Goal: Task Accomplishment & Management: Manage account settings

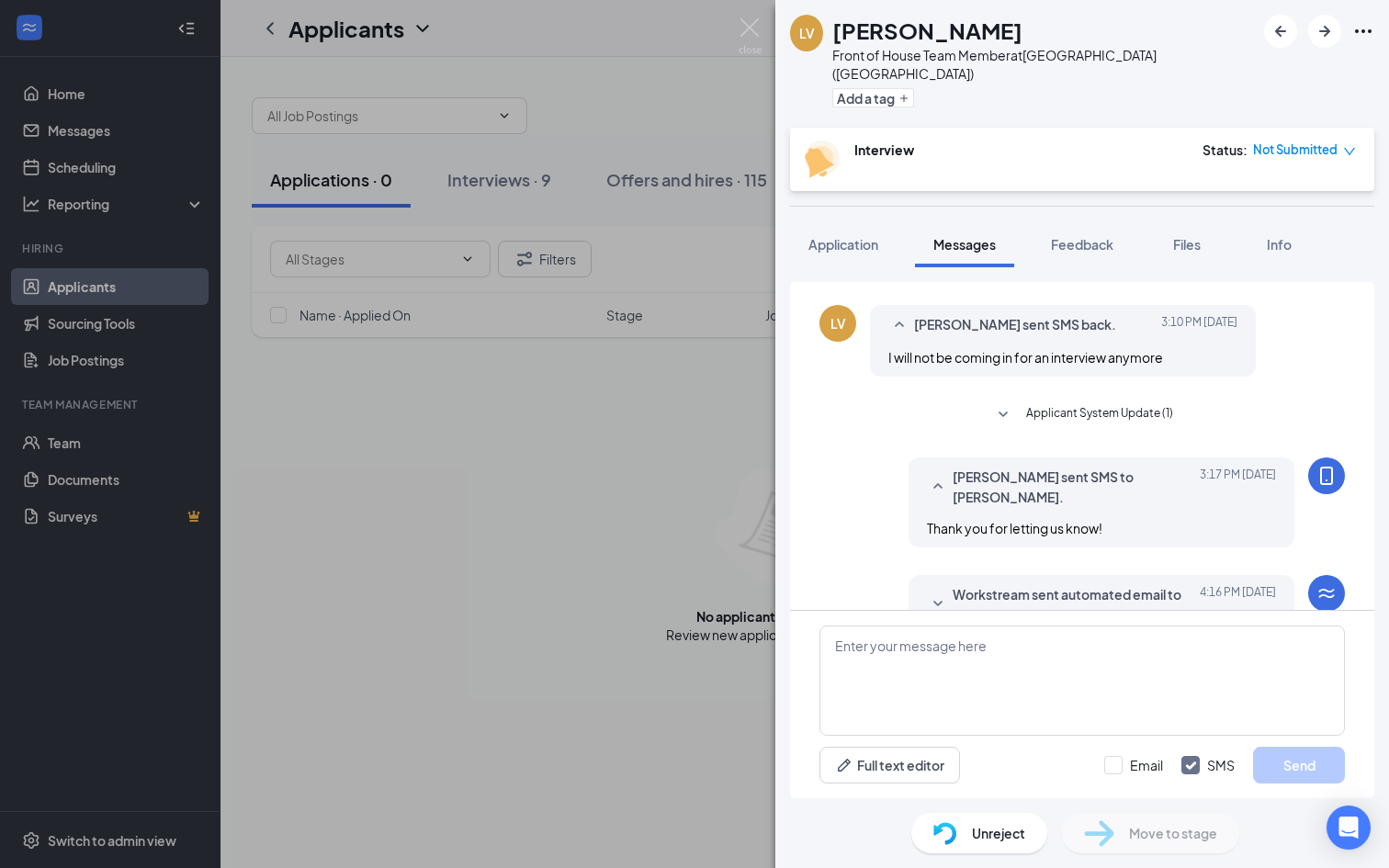
scroll to position [569, 0]
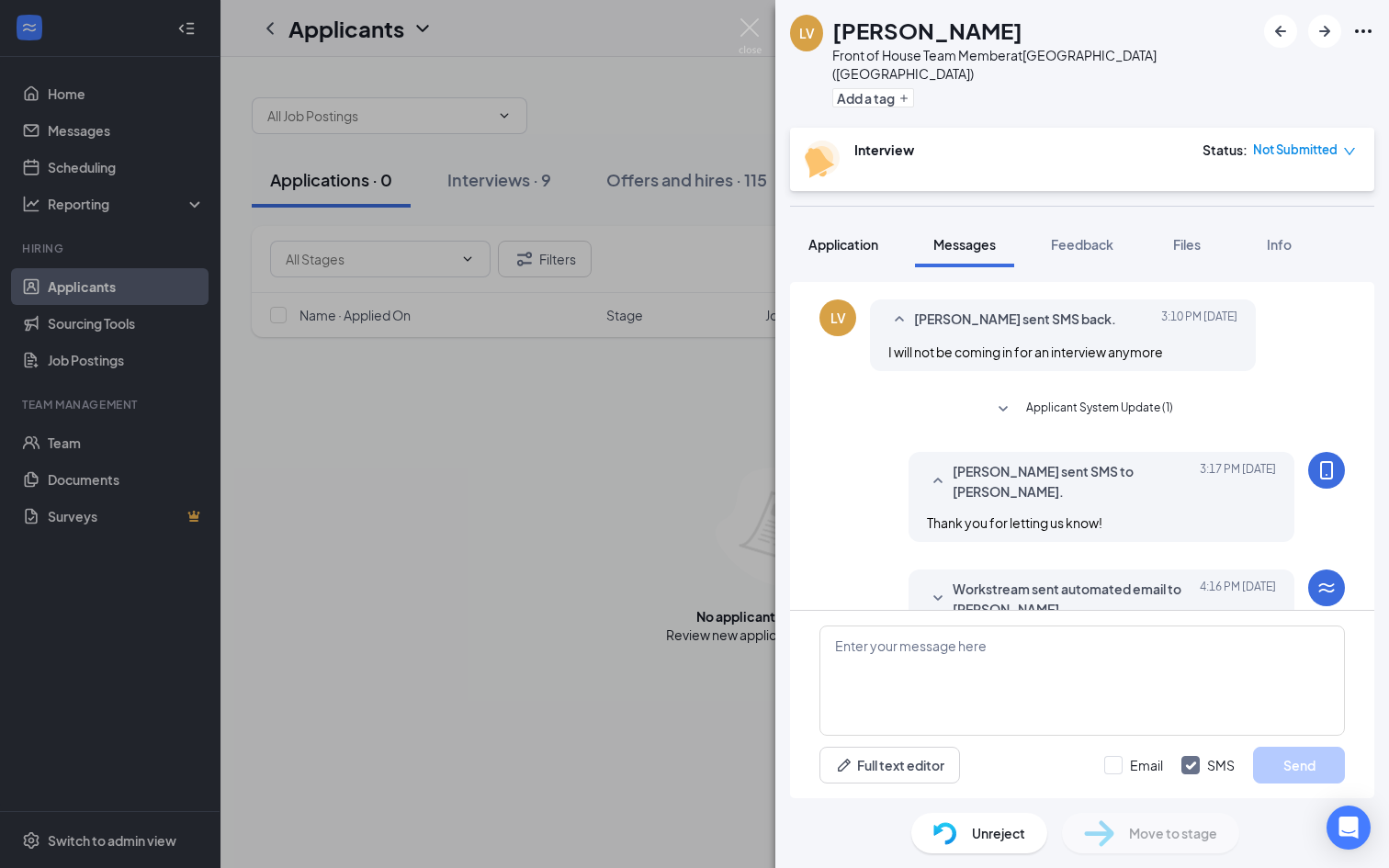
click at [826, 236] on span "Application" at bounding box center [843, 245] width 70 height 17
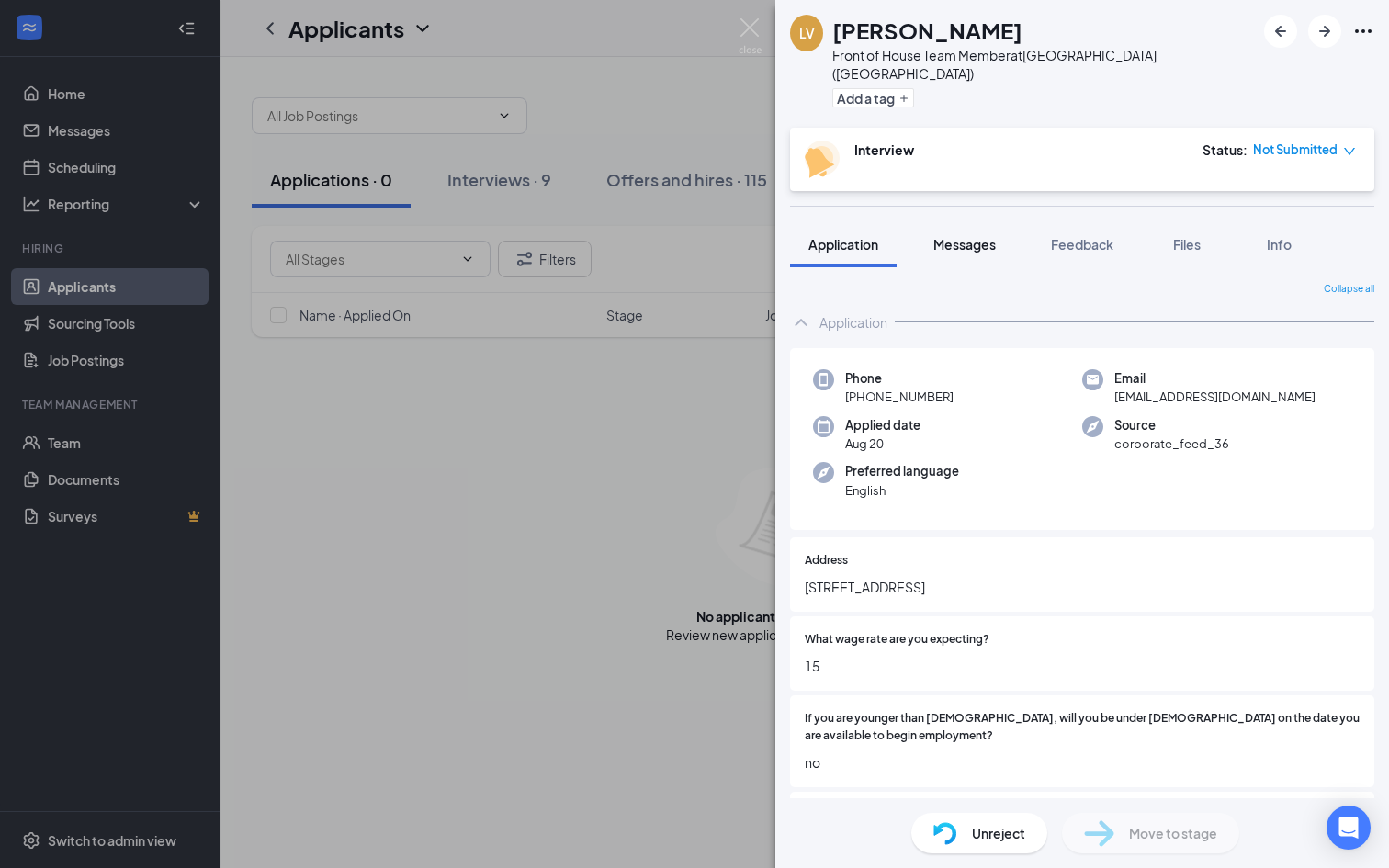
click at [965, 236] on span "Messages" at bounding box center [964, 245] width 62 height 17
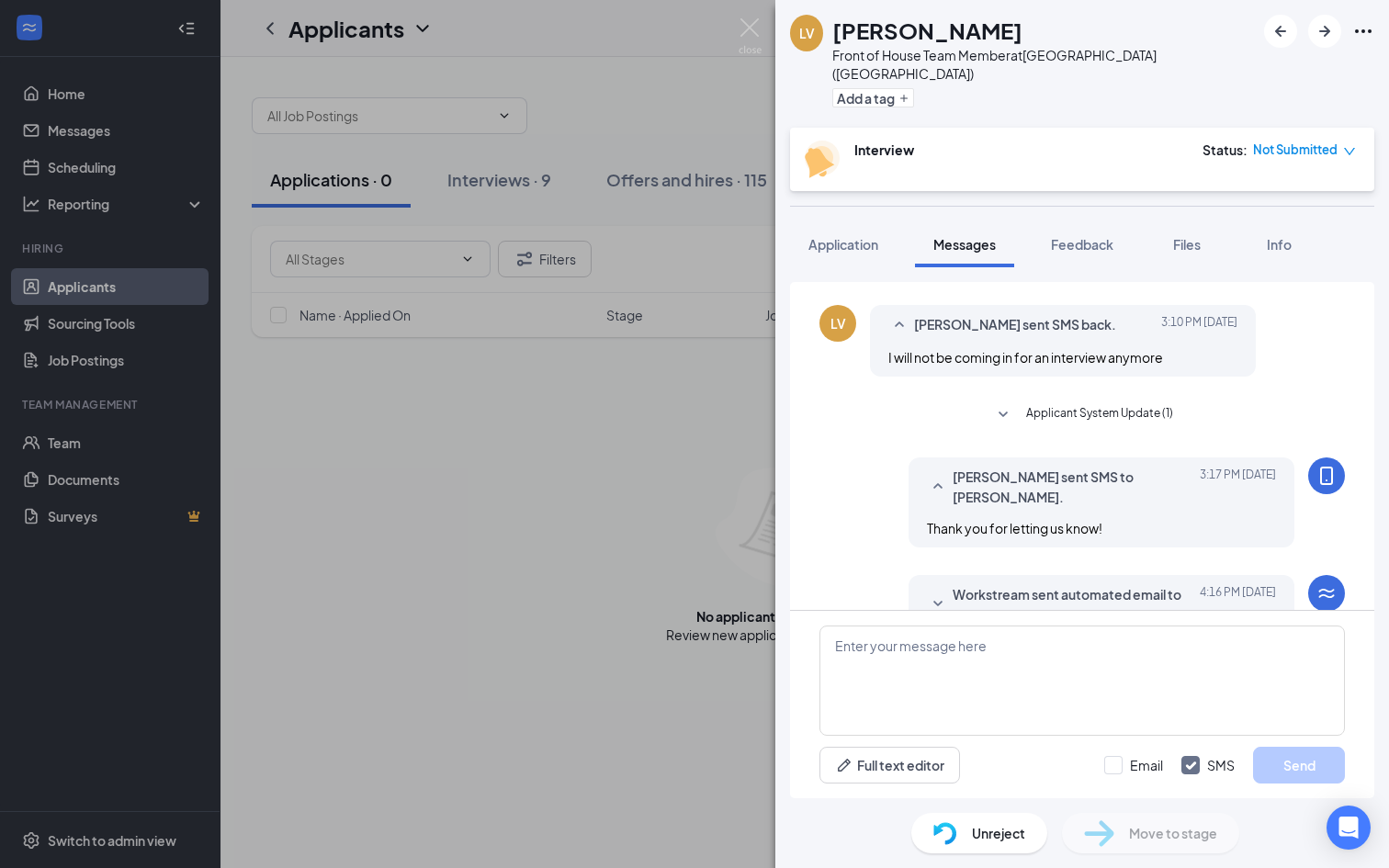
scroll to position [569, 0]
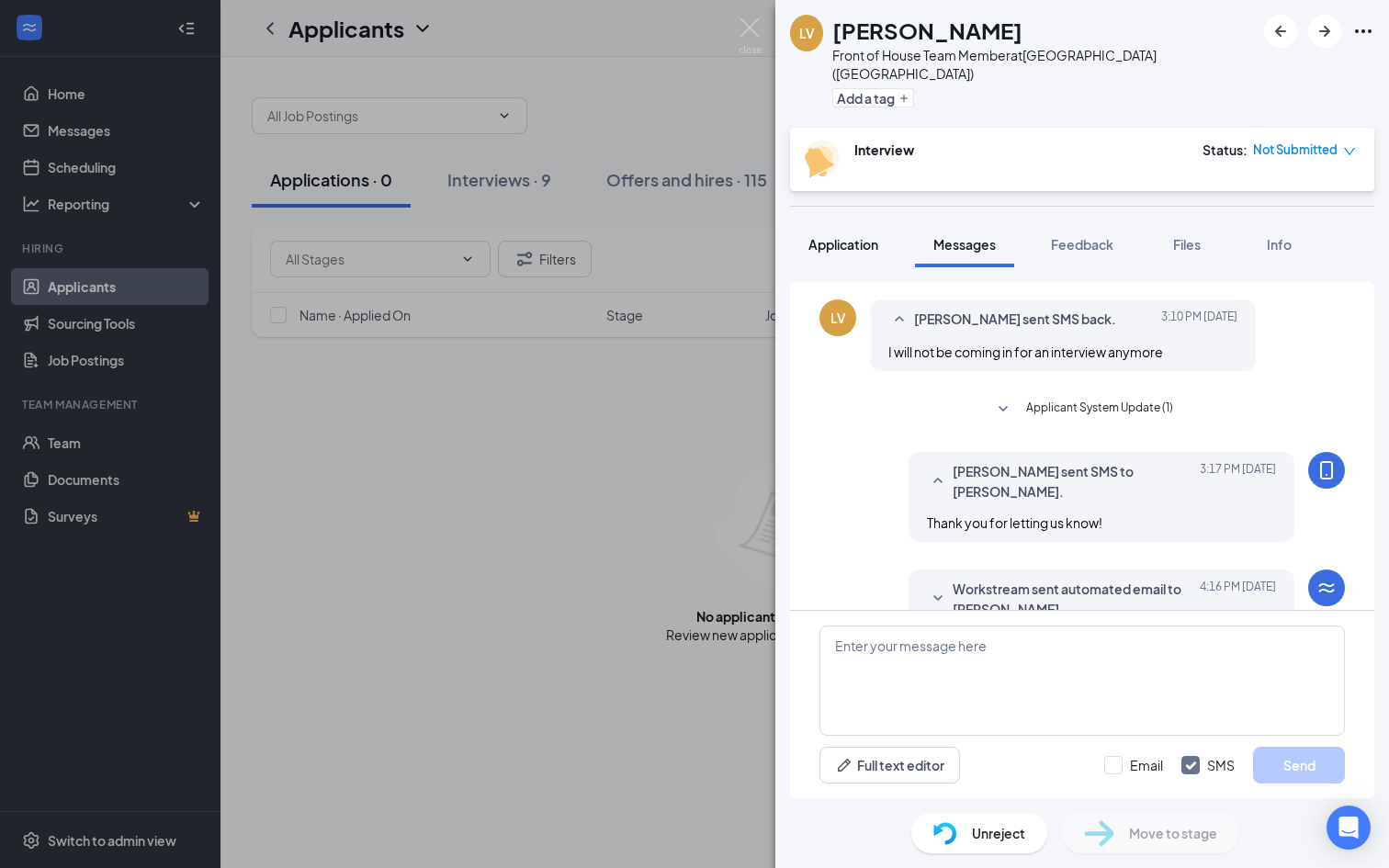
click at [825, 236] on span "Application" at bounding box center [843, 245] width 70 height 17
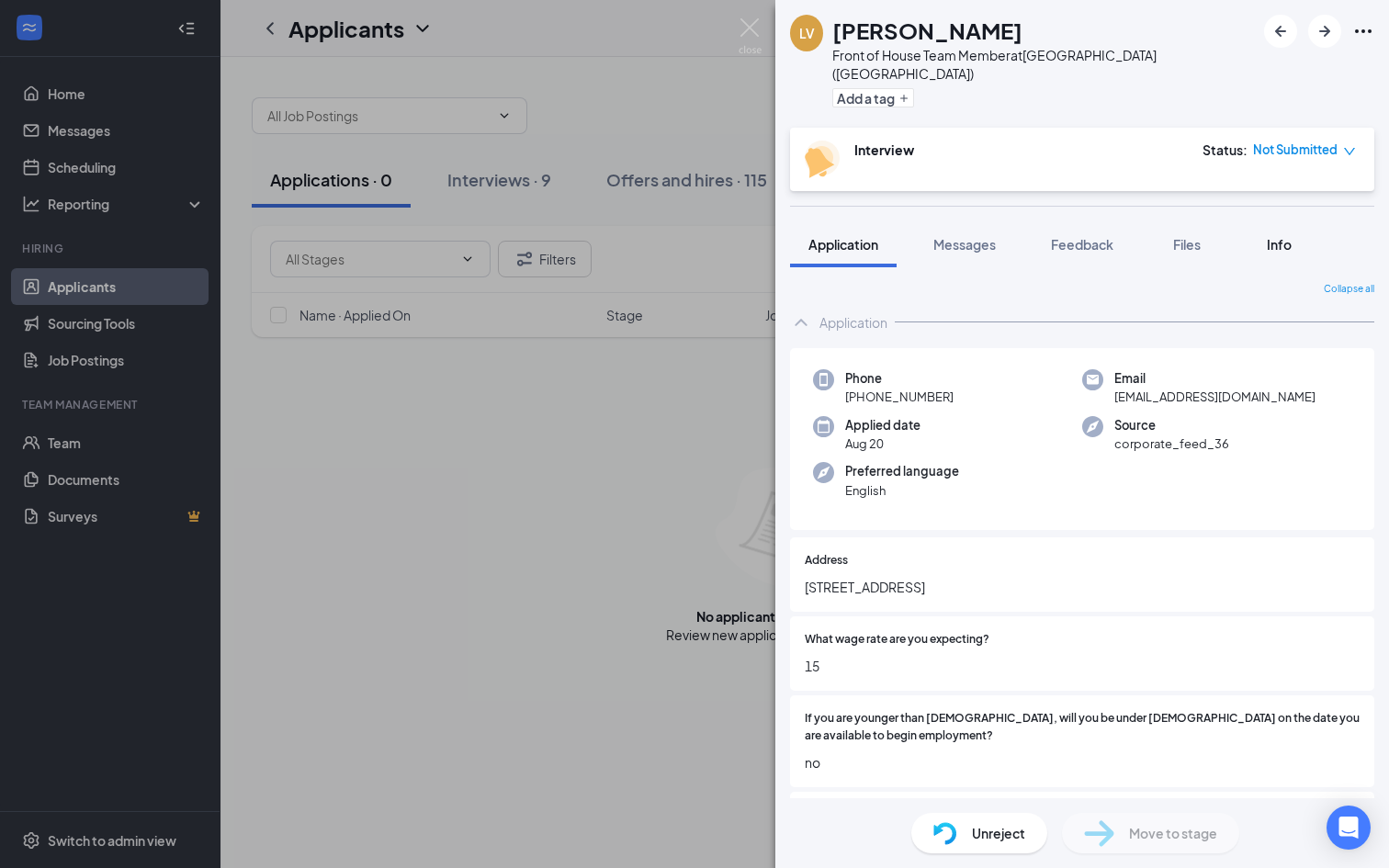
click at [1295, 235] on div "Info" at bounding box center [1278, 245] width 37 height 19
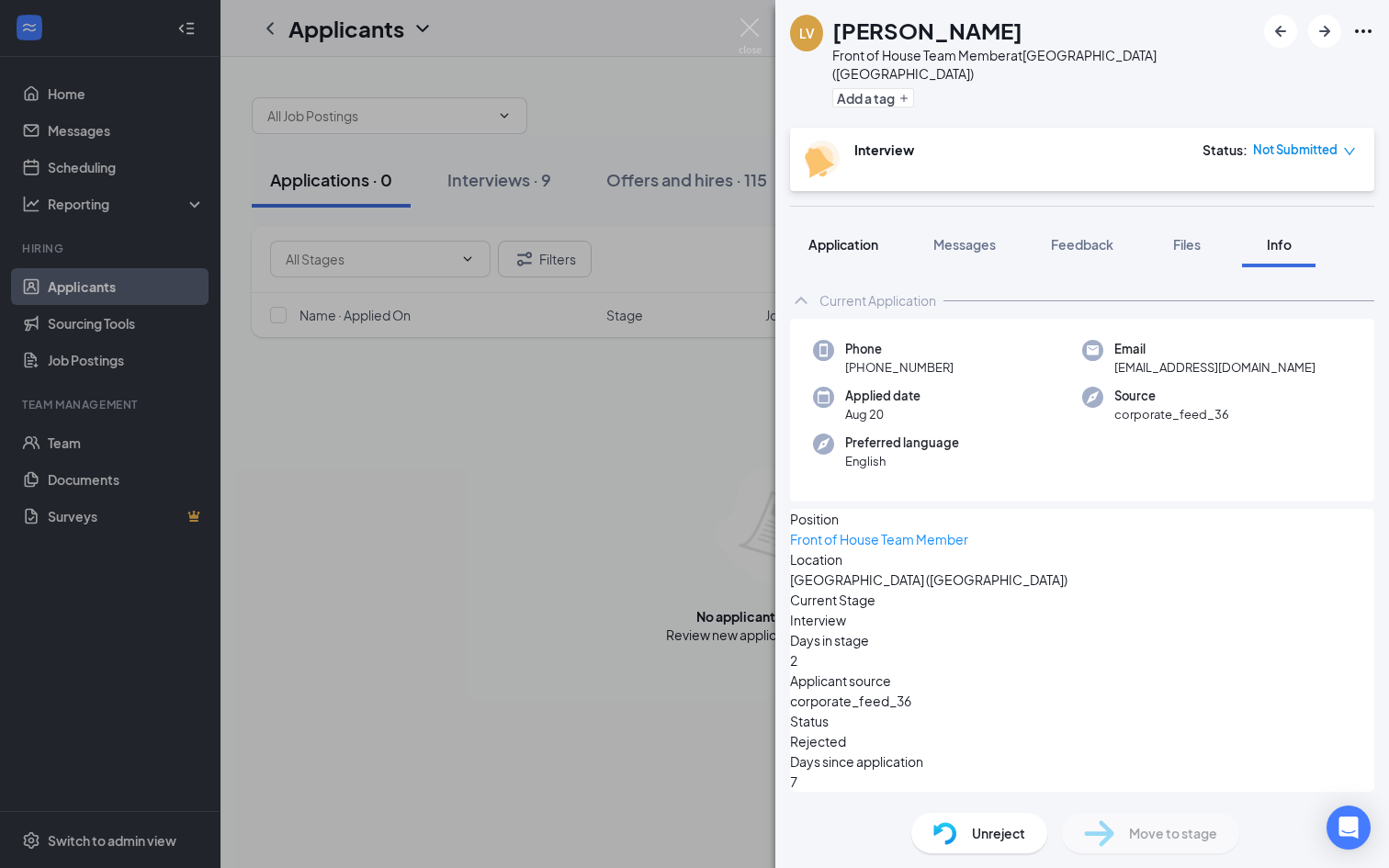
click at [826, 221] on button "Application" at bounding box center [843, 244] width 106 height 46
